Goal: Task Accomplishment & Management: Use online tool/utility

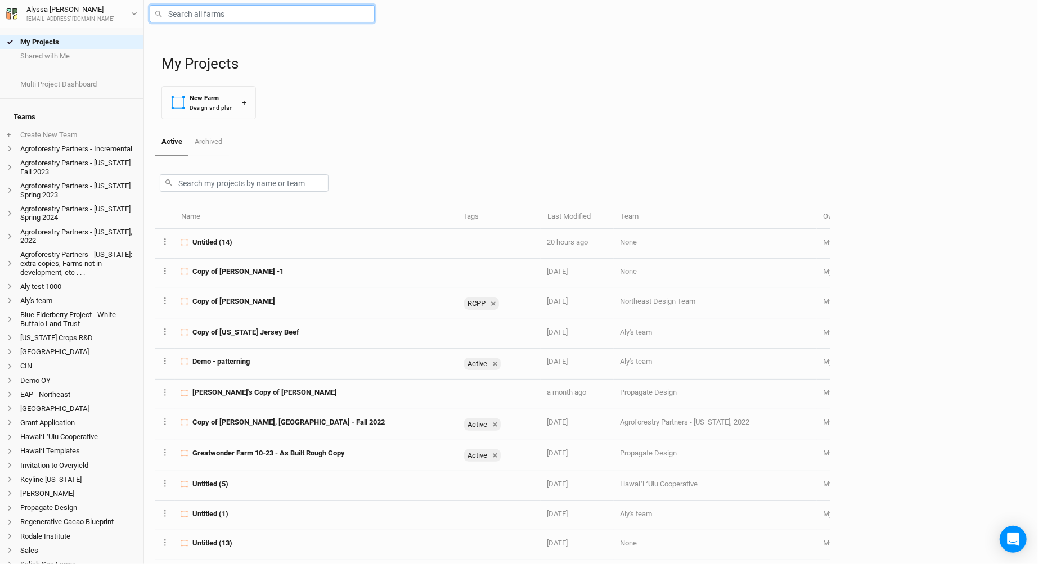
click at [275, 9] on input "text" at bounding box center [262, 13] width 225 height 17
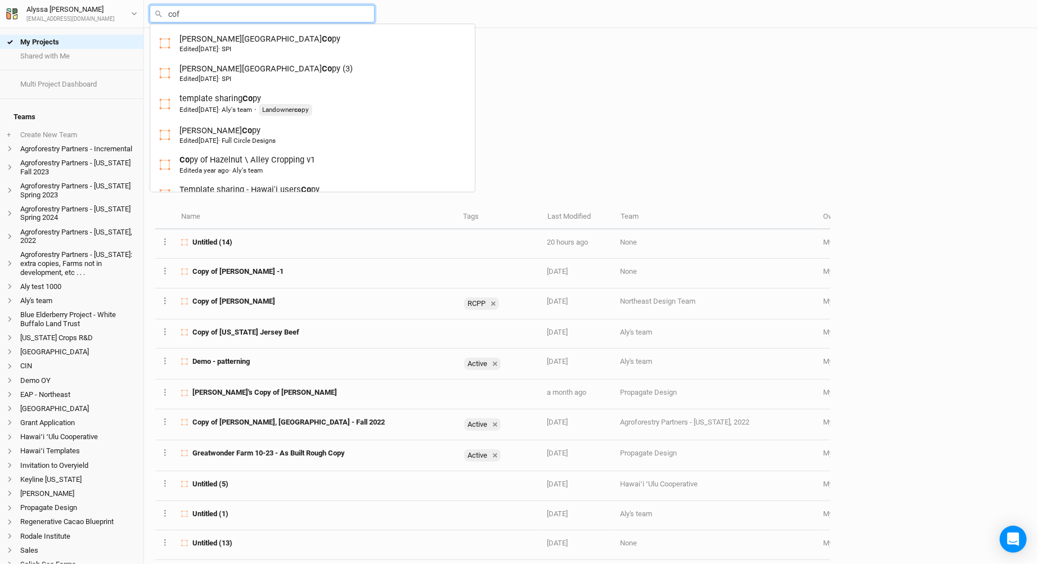
type input "coff"
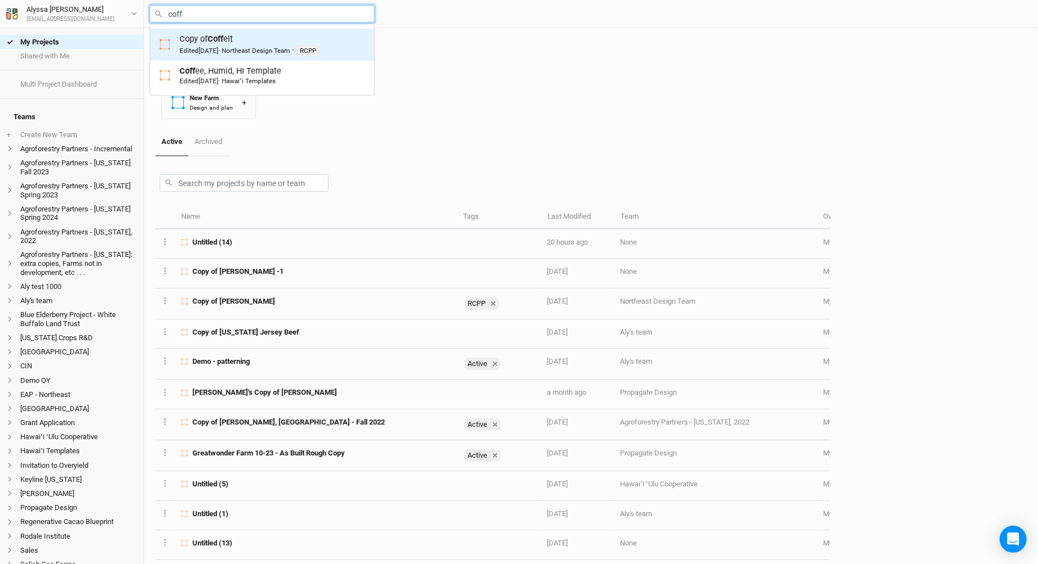
click at [248, 34] on div "Copy of Coff elt Edited [DATE] · Northeast Design Team · RCPP" at bounding box center [249, 44] width 140 height 23
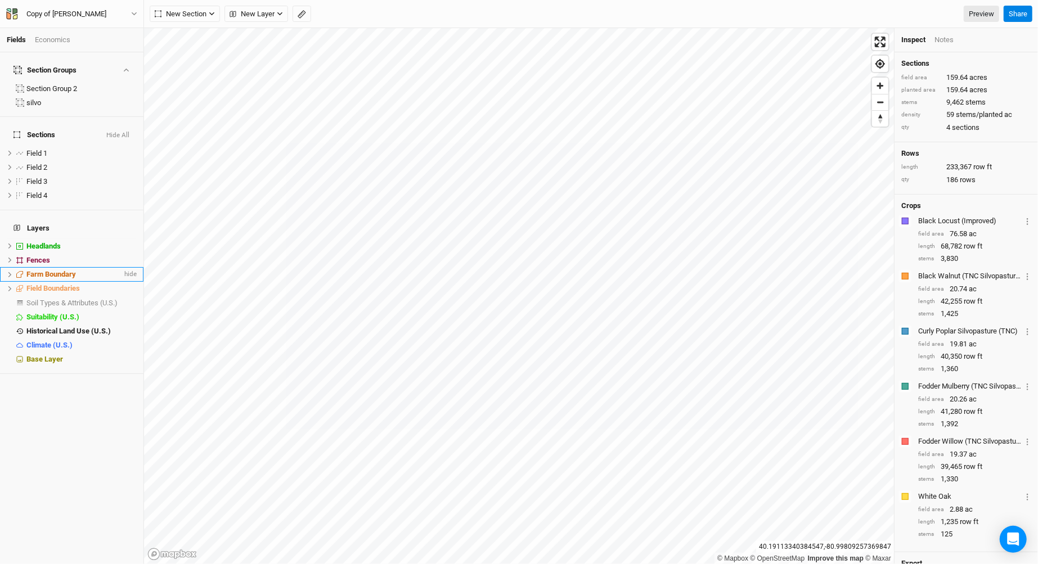
click at [45, 270] on span "Farm Boundary" at bounding box center [51, 274] width 50 height 8
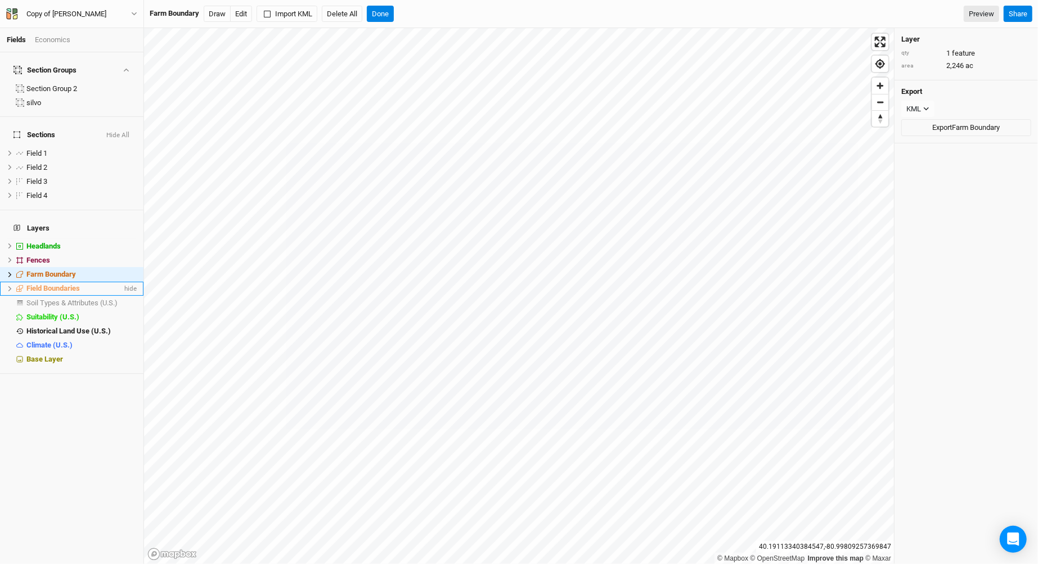
click at [44, 282] on li "Field Boundaries hide" at bounding box center [71, 289] width 143 height 14
click at [977, 122] on button "Export Field Boundaries" at bounding box center [966, 127] width 130 height 17
